Goal: Use online tool/utility: Utilize a website feature to perform a specific function

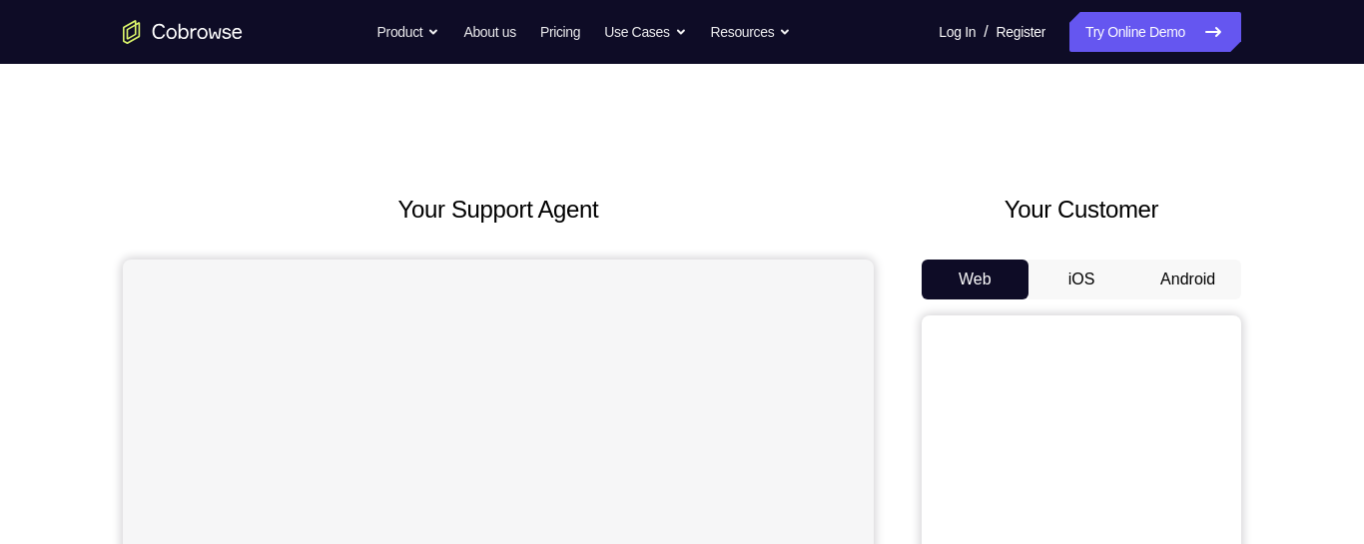
click at [1194, 274] on button "Android" at bounding box center [1187, 280] width 107 height 40
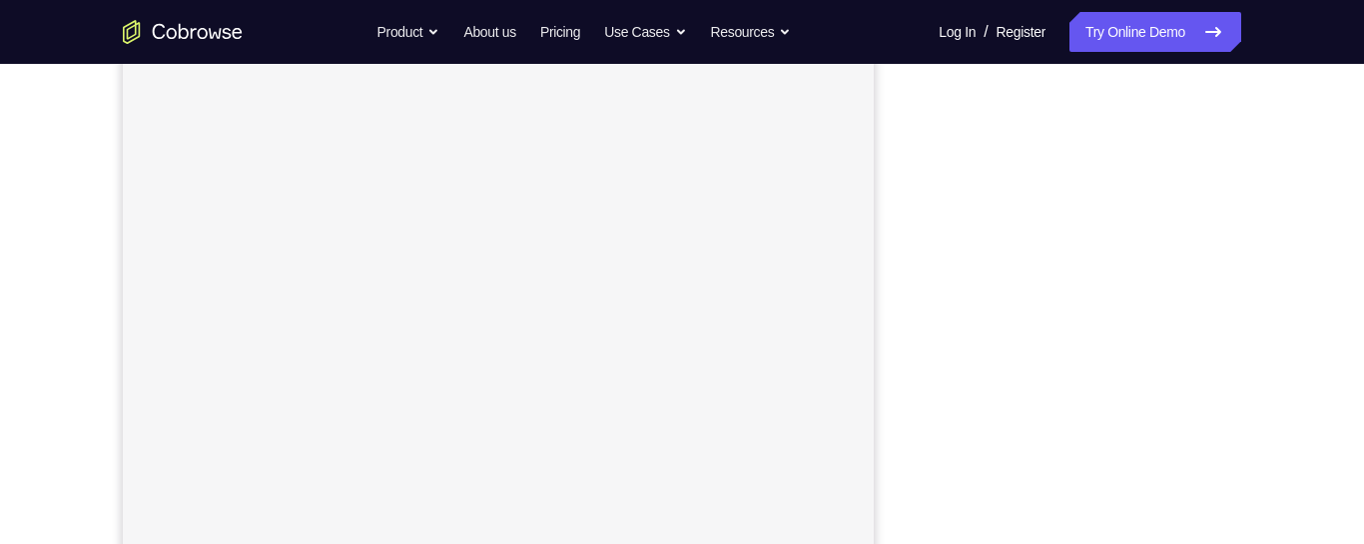
scroll to position [333, 0]
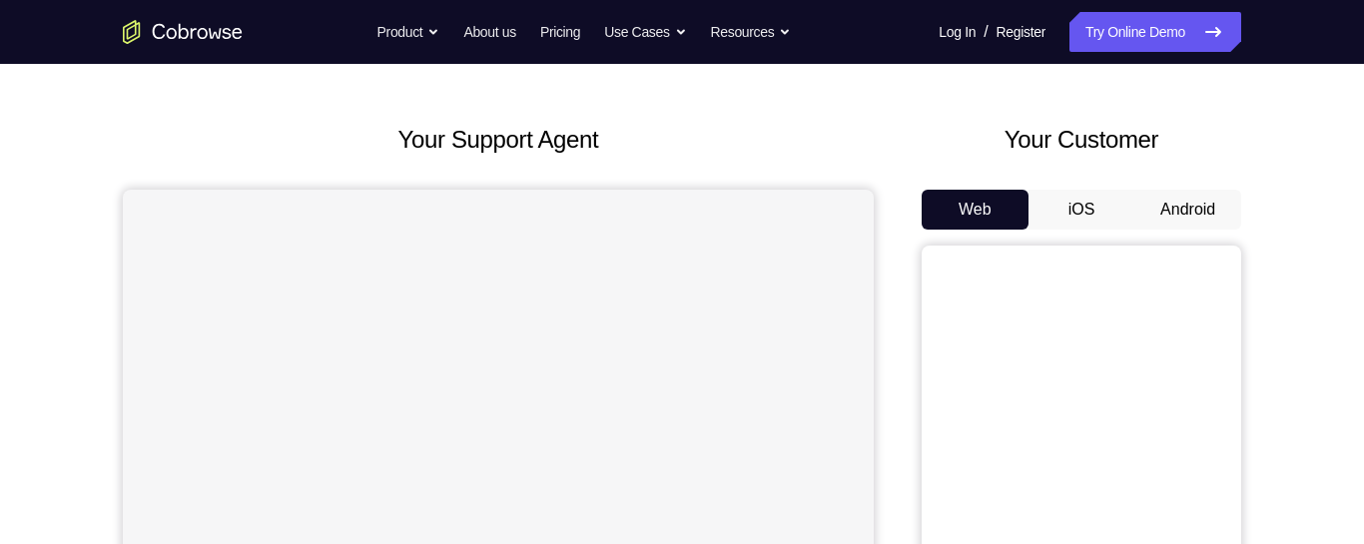
scroll to position [70, 0]
click at [1188, 207] on button "Android" at bounding box center [1187, 210] width 107 height 40
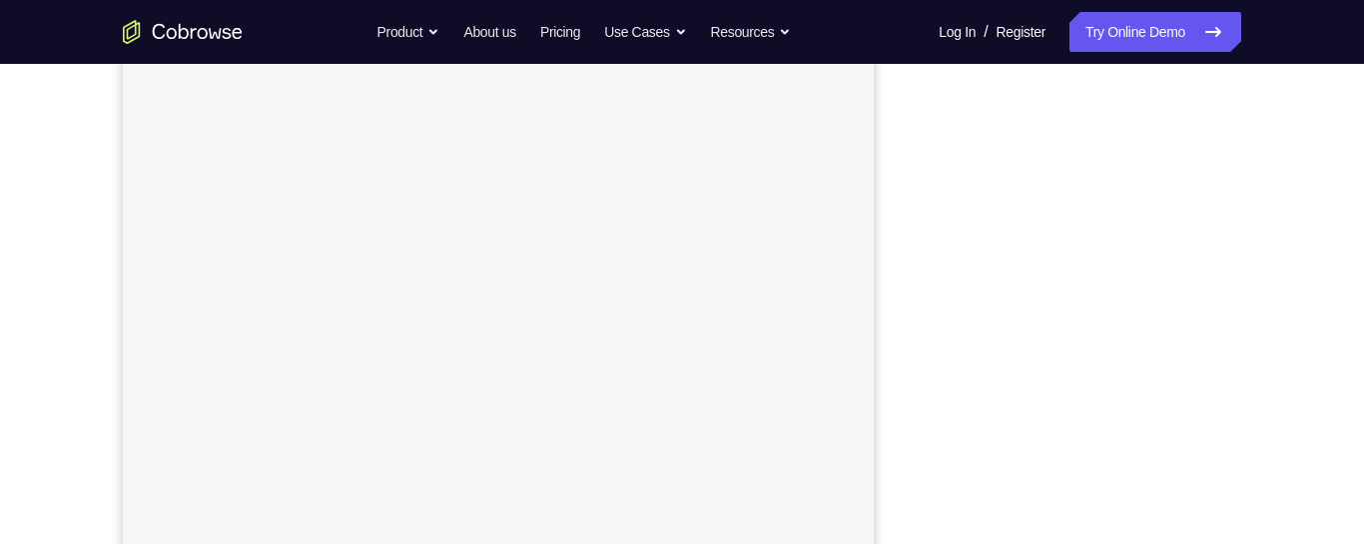
scroll to position [318, 0]
click at [11, 192] on div "Your Support Agent Your Customer Web iOS Android Next Steps We’d be happy to gi…" at bounding box center [682, 404] width 1364 height 1317
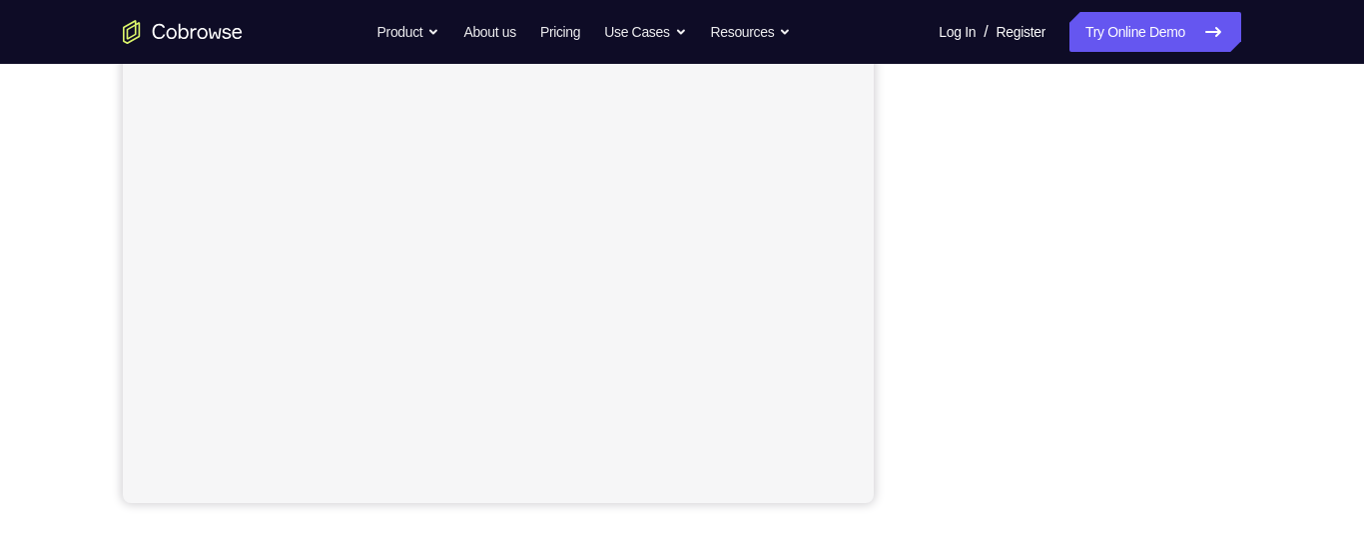
scroll to position [431, 0]
click at [1258, 167] on div "Your Support Agent Your Customer Web iOS Android Next Steps We’d be happy to gi…" at bounding box center [682, 290] width 1278 height 1317
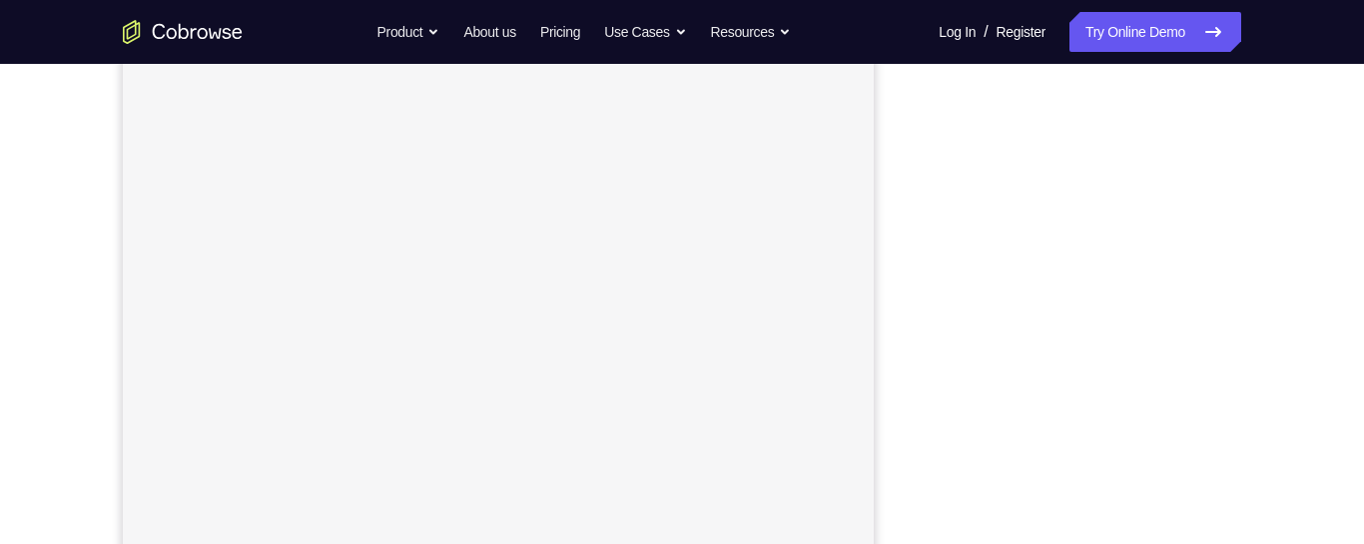
scroll to position [334, 0]
